Goal: Task Accomplishment & Management: Manage account settings

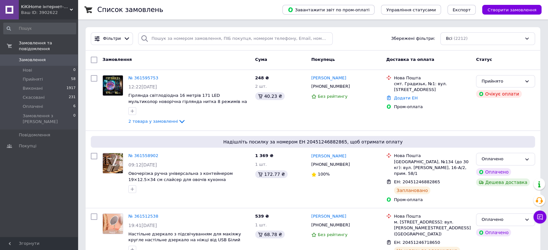
click at [58, 6] on span "KiKiHome інтернет-магазин якісних товарів для дому" at bounding box center [45, 7] width 49 height 6
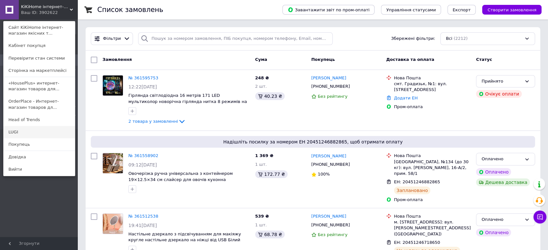
click at [47, 131] on link "LUGI" at bounding box center [39, 132] width 71 height 12
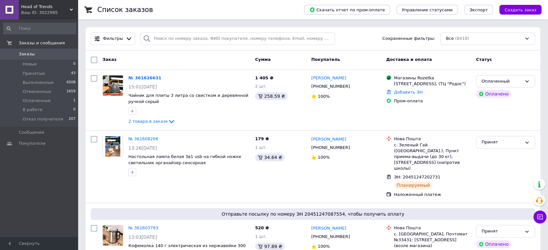
click at [55, 10] on div "Ваш ID: 3022985" at bounding box center [49, 13] width 57 height 6
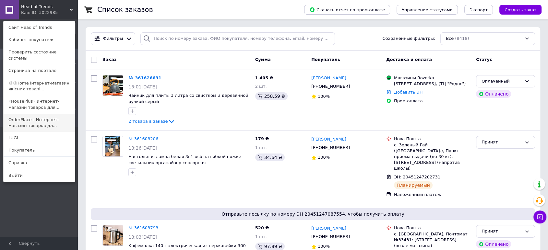
click at [49, 114] on link "OrderPlace - Интернет-магазин товаров дл..." at bounding box center [39, 123] width 71 height 18
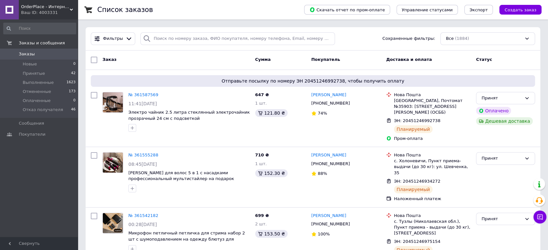
click at [54, 7] on span "OrderPlace - Интернет-магазин товаров для дома" at bounding box center [45, 7] width 49 height 6
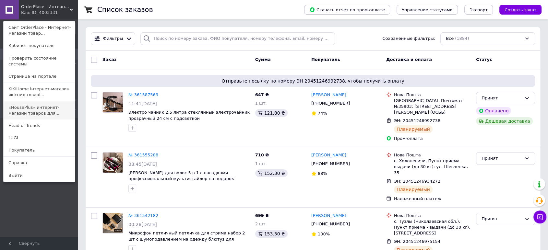
click at [46, 102] on link "«HousePlus» интернет-магазин товаров для..." at bounding box center [39, 111] width 71 height 18
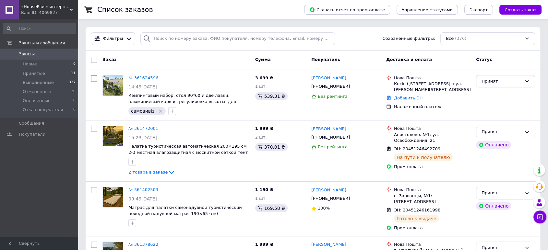
click at [51, 10] on div "Ваш ID: 4069827" at bounding box center [49, 13] width 57 height 6
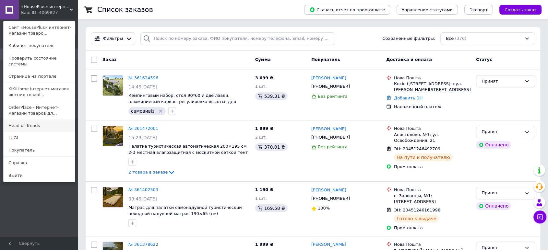
click at [50, 121] on link "Head of Trends" at bounding box center [39, 126] width 71 height 12
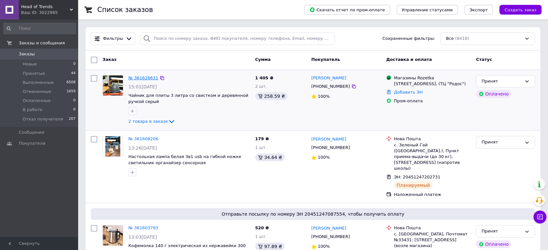
click at [148, 78] on link "№ 361626631" at bounding box center [143, 78] width 30 height 5
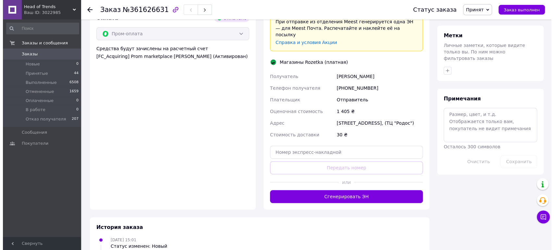
scroll to position [324, 0]
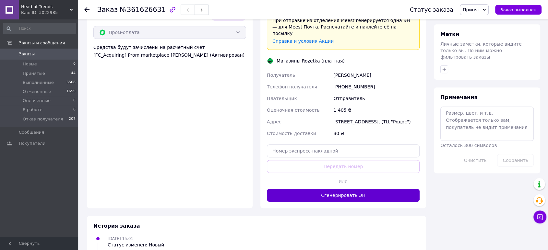
click at [353, 189] on button "Сгенерировать ЭН" at bounding box center [343, 195] width 153 height 13
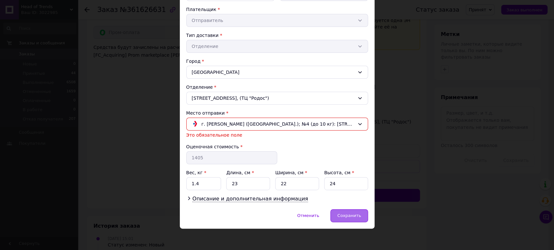
click at [343, 214] on span "Сохранить" at bounding box center [349, 215] width 24 height 5
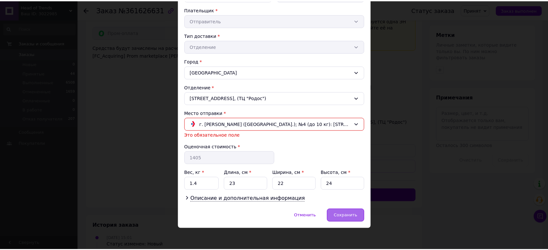
scroll to position [113, 0]
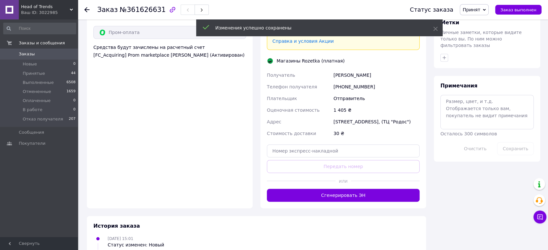
click at [336, 189] on button "Сгенерировать ЭН" at bounding box center [343, 195] width 153 height 13
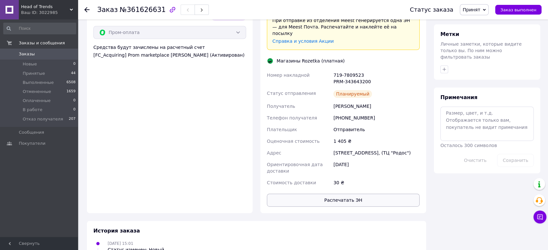
click at [330, 194] on button "Распечатать ЭН" at bounding box center [343, 200] width 153 height 13
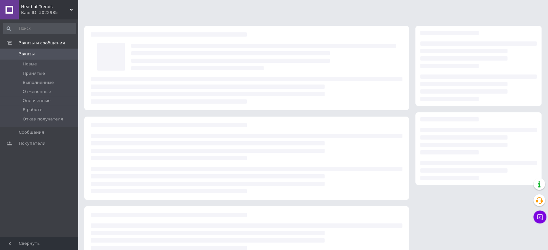
scroll to position [46, 0]
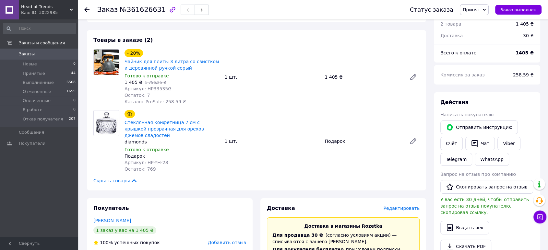
click at [88, 11] on icon at bounding box center [86, 9] width 5 height 5
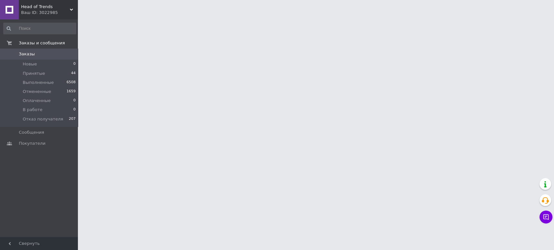
click at [39, 6] on span "Head of Trends" at bounding box center [45, 7] width 49 height 6
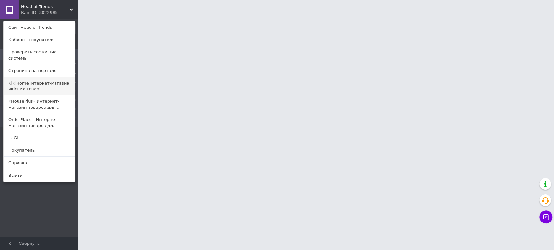
click at [34, 78] on link "KiKiHome інтернет-магазин якісних товарі..." at bounding box center [39, 86] width 71 height 18
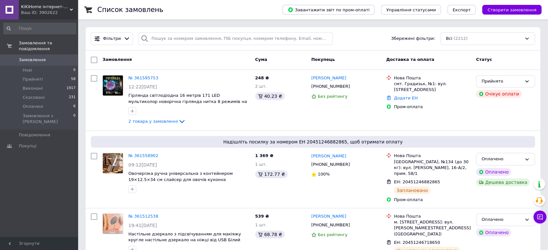
click at [81, 17] on div "Список замовлень Завантажити звіт по пром-оплаті Управління статусами Експорт С…" at bounding box center [313, 9] width 470 height 19
click at [53, 8] on span "KiKiHome інтернет-магазин якісних товарів для дому" at bounding box center [45, 7] width 49 height 6
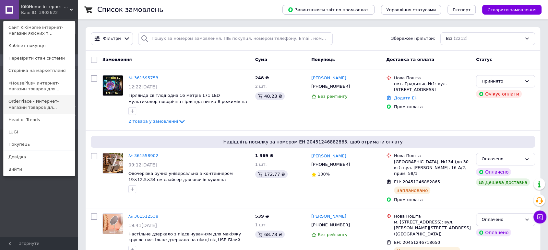
click at [35, 108] on link "OrderPlace - Интернет-магазин товаров дл..." at bounding box center [39, 104] width 71 height 18
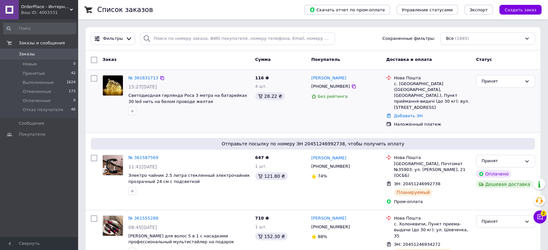
click at [139, 74] on div "№ 361631713 15:27[DATE] Светодиодная гирлянда Роса 3 метра на батарейках 30 led…" at bounding box center [189, 95] width 127 height 45
click at [140, 77] on link "№ 361631713" at bounding box center [143, 78] width 30 height 5
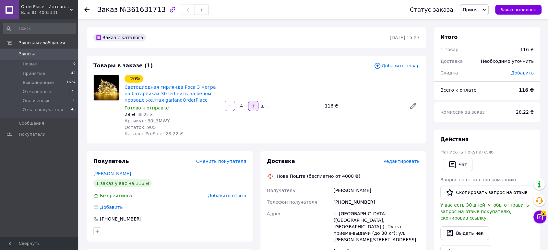
click at [255, 107] on icon "button" at bounding box center [253, 106] width 5 height 5
click at [255, 107] on div at bounding box center [254, 106] width 12 height 10
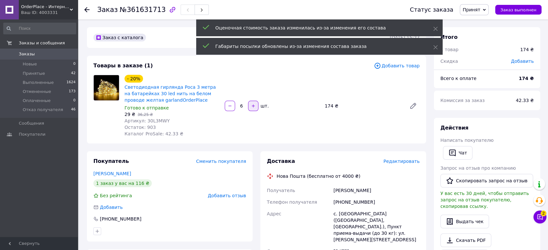
click at [255, 106] on icon "button" at bounding box center [253, 106] width 5 height 5
type input "7"
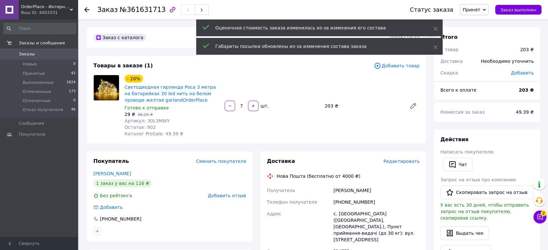
click at [536, 217] on button "Чат с покупателем 2" at bounding box center [540, 217] width 13 height 13
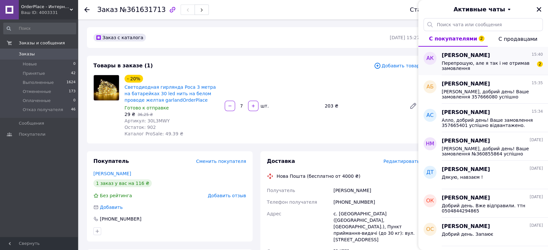
click at [487, 64] on span "Перепрошую, але я так і не отримав замовлення" at bounding box center [488, 66] width 92 height 10
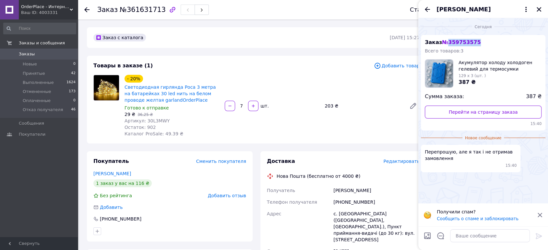
drag, startPoint x: 482, startPoint y: 42, endPoint x: 447, endPoint y: 41, distance: 35.7
click at [447, 41] on div "Заказ № 359753575 Всего товаров: 3 Акумулятор холоду холодоген гелевий для терм…" at bounding box center [483, 83] width 125 height 96
copy span "359753575"
click at [465, 238] on textarea at bounding box center [490, 236] width 80 height 13
click at [428, 10] on icon "Назад" at bounding box center [428, 10] width 8 height 8
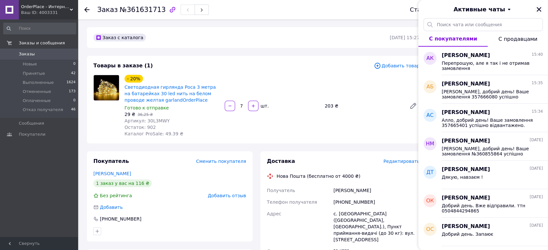
click at [540, 11] on icon "Закрыть" at bounding box center [539, 9] width 6 height 6
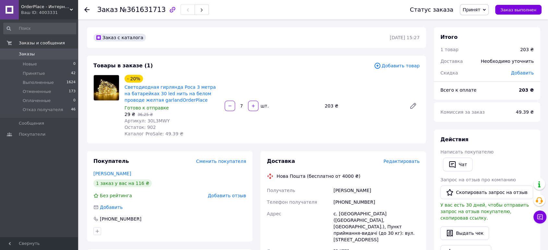
click at [56, 15] on div "Ваш ID: 4003331" at bounding box center [49, 13] width 57 height 6
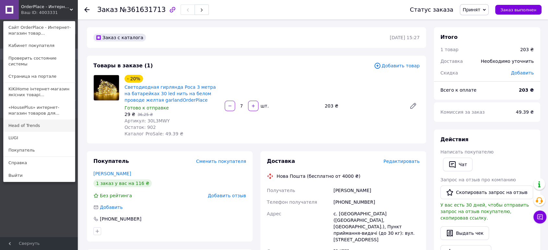
click at [50, 120] on link "Head of Trends" at bounding box center [39, 126] width 71 height 12
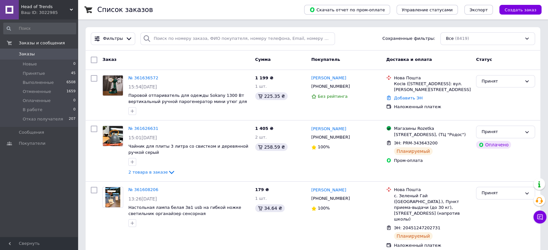
click at [42, 8] on span "Head of Trends" at bounding box center [45, 7] width 49 height 6
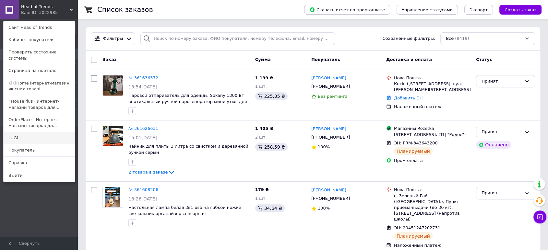
click at [40, 132] on link "LUGI" at bounding box center [39, 138] width 71 height 12
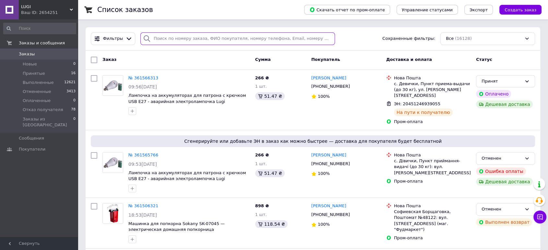
click at [163, 36] on input "search" at bounding box center [237, 38] width 195 height 13
paste input "360595112"
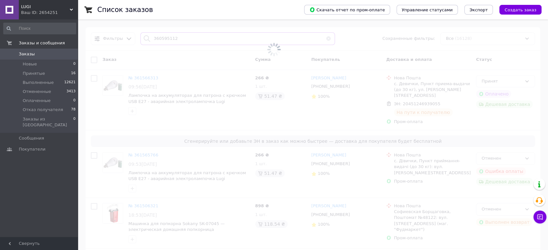
type input "360595112"
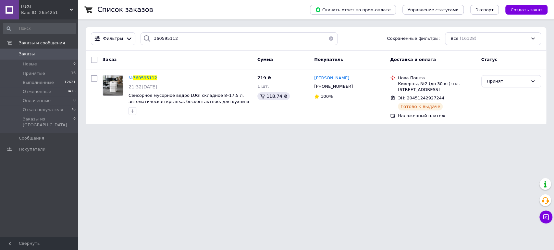
click at [144, 77] on span "360595112" at bounding box center [145, 78] width 24 height 5
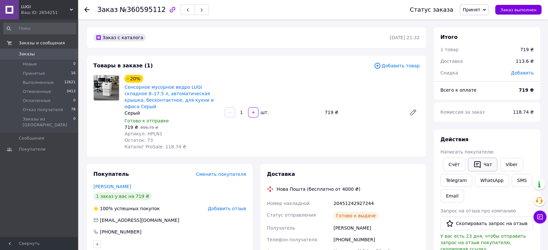
click at [486, 167] on button "Чат" at bounding box center [483, 165] width 30 height 14
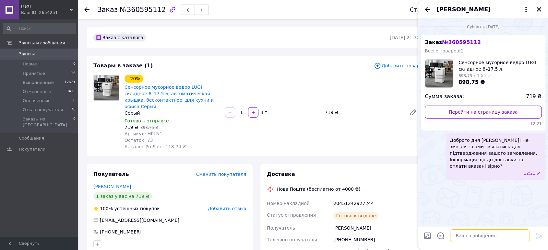
click at [467, 240] on textarea at bounding box center [490, 236] width 80 height 13
type textarea "Доброго дня! Ваше замовлення вже на відділенні. Заберіть його будь ласка."
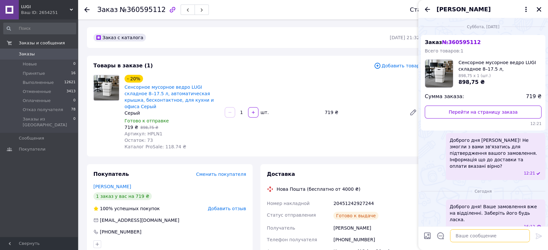
scroll to position [0, 0]
click at [73, 11] on icon at bounding box center [71, 9] width 3 height 3
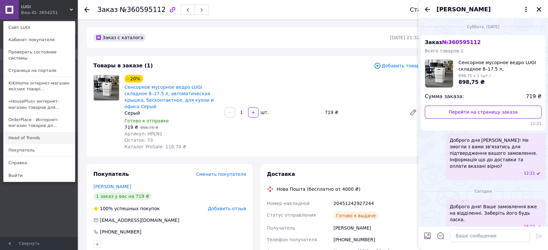
click at [47, 132] on link "Head of Trends" at bounding box center [39, 138] width 71 height 12
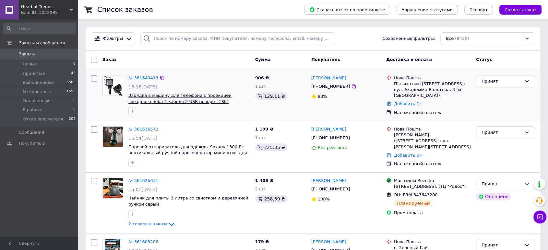
click at [141, 93] on span "Зарядка в машину для телефона с проекцией звёздного неба 2 кабеля 2 USB поворот…" at bounding box center [179, 101] width 103 height 17
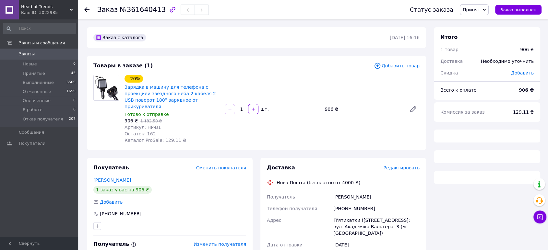
click at [141, 93] on link "Зарядка в машину для телефона с проекцией звёздного неба 2 кабеля 2 USB поворот…" at bounding box center [170, 97] width 91 height 25
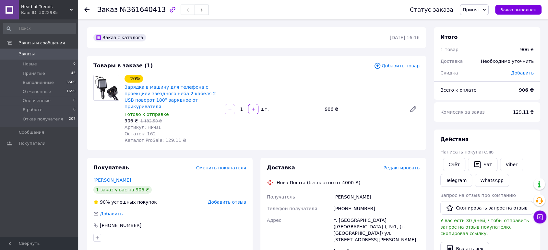
click at [53, 5] on span "Head of Trends" at bounding box center [45, 7] width 49 height 6
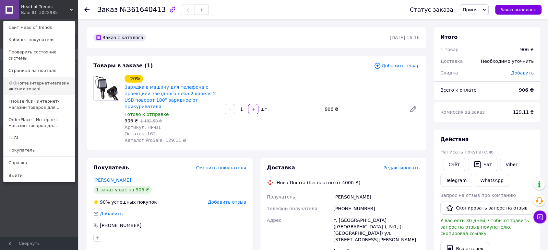
click at [41, 82] on link "KiKiHome інтернет-магазин якісних товарі..." at bounding box center [39, 86] width 71 height 18
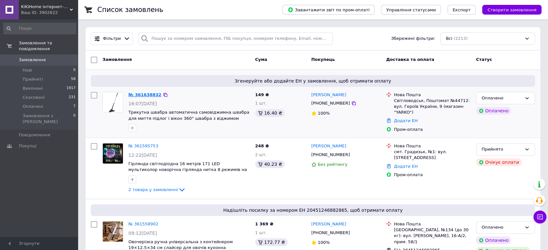
click at [139, 95] on link "№ 361638832" at bounding box center [144, 94] width 33 height 5
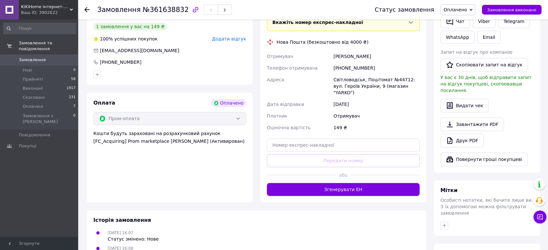
scroll to position [180, 0]
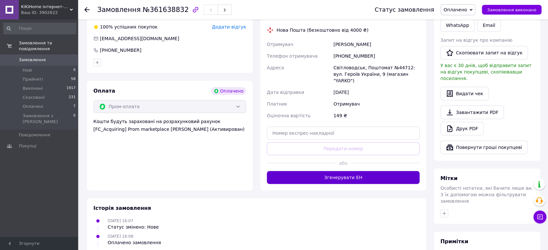
click at [333, 171] on button "Згенерувати ЕН" at bounding box center [343, 177] width 153 height 13
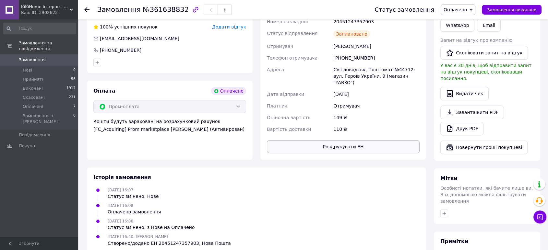
click at [343, 140] on button "Роздрукувати ЕН" at bounding box center [343, 146] width 153 height 13
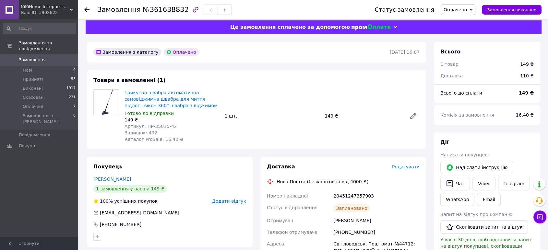
scroll to position [0, 0]
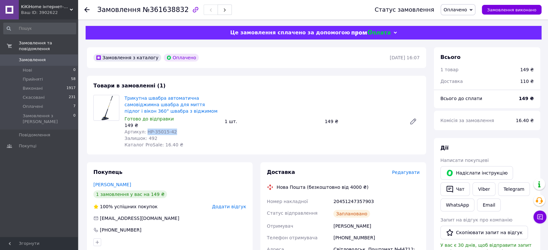
drag, startPoint x: 144, startPoint y: 131, endPoint x: 177, endPoint y: 132, distance: 33.1
click at [177, 132] on div "Артикул: HP-35015-42" at bounding box center [172, 132] width 95 height 6
copy span "HP-35015-42"
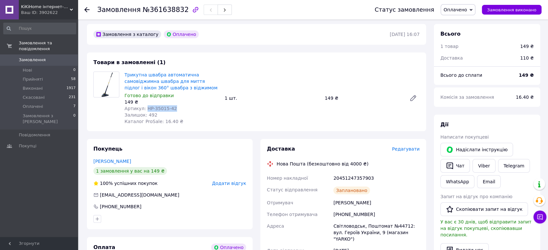
scroll to position [36, 0]
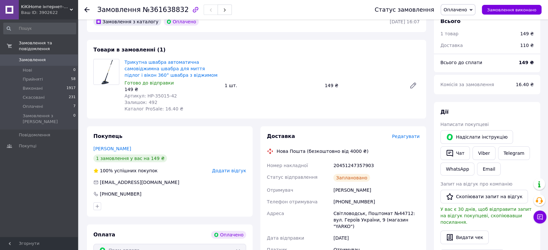
click at [84, 10] on div "Замовлення №361638832 Статус замовлення Оплачено Прийнято Виконано Скасовано За…" at bounding box center [313, 9] width 470 height 19
click at [86, 9] on use at bounding box center [86, 9] width 5 height 5
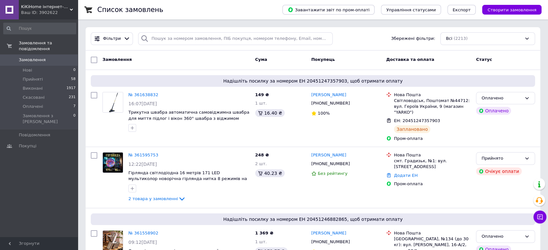
click at [33, 7] on span "KiKiHome інтернет-магазин якісних товарів для дому" at bounding box center [45, 7] width 49 height 6
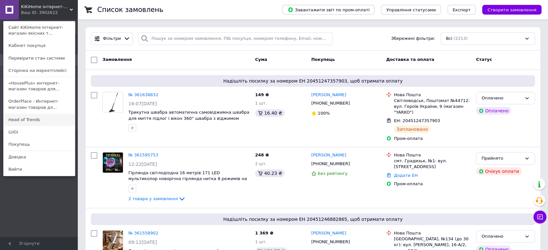
click at [31, 117] on link "Head of Trends" at bounding box center [39, 120] width 71 height 12
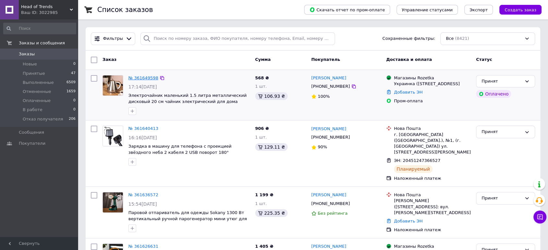
click at [142, 79] on link "№ 361649598" at bounding box center [143, 78] width 30 height 5
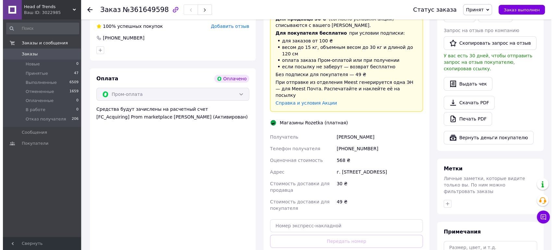
scroll to position [288, 0]
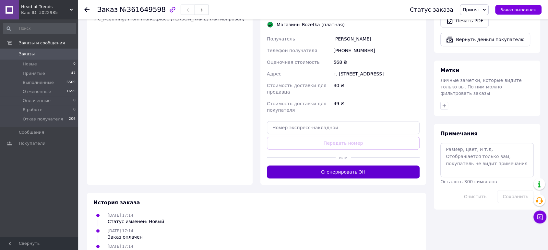
click at [361, 166] on button "Сгенерировать ЭН" at bounding box center [343, 172] width 153 height 13
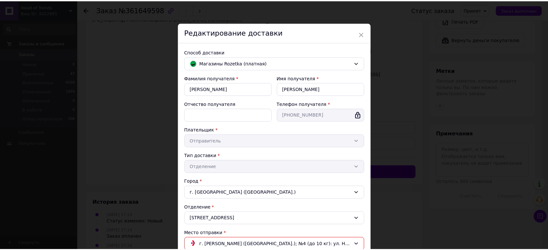
scroll to position [108, 0]
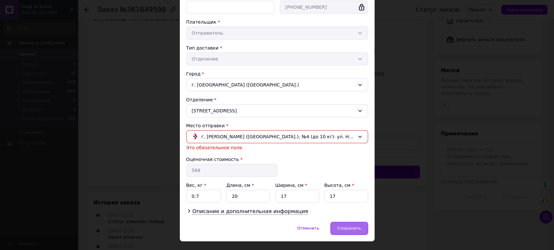
click at [343, 226] on span "Сохранить" at bounding box center [349, 228] width 24 height 5
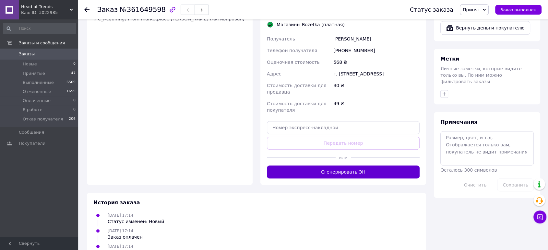
click at [326, 166] on button "Сгенерировать ЭН" at bounding box center [343, 172] width 153 height 13
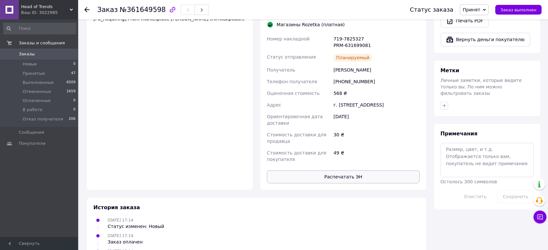
click at [326, 172] on button "Распечатать ЭН" at bounding box center [343, 177] width 153 height 13
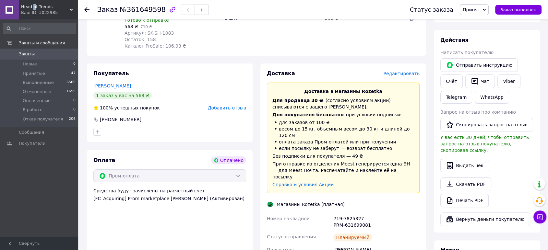
click at [34, 9] on span "Head of Trends" at bounding box center [45, 7] width 49 height 6
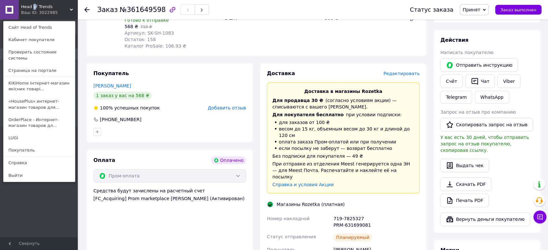
drag, startPoint x: 37, startPoint y: 80, endPoint x: 46, endPoint y: 77, distance: 9.6
click at [38, 80] on link "KiKiHome інтернет-магазин якісних товарі..." at bounding box center [39, 86] width 71 height 18
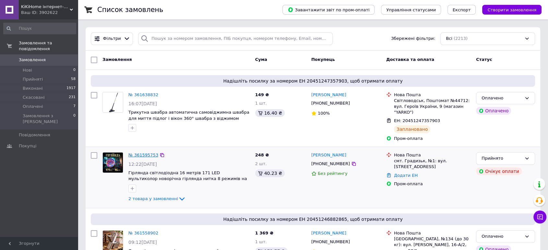
click at [136, 153] on link "№ 361595753" at bounding box center [143, 155] width 30 height 5
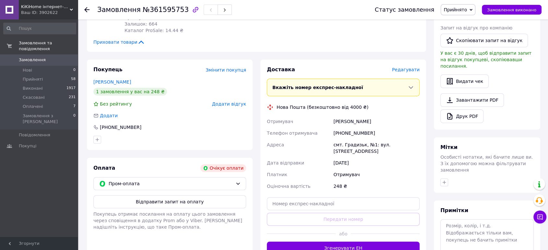
scroll to position [226, 0]
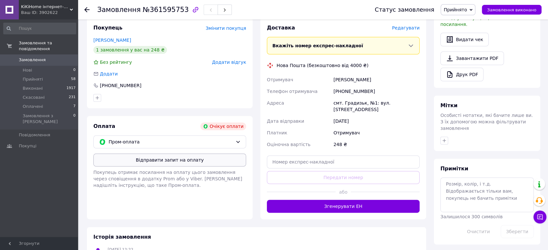
click at [154, 159] on button "Відправити запит на оплату" at bounding box center [169, 160] width 153 height 13
